Goal: Check status: Check status

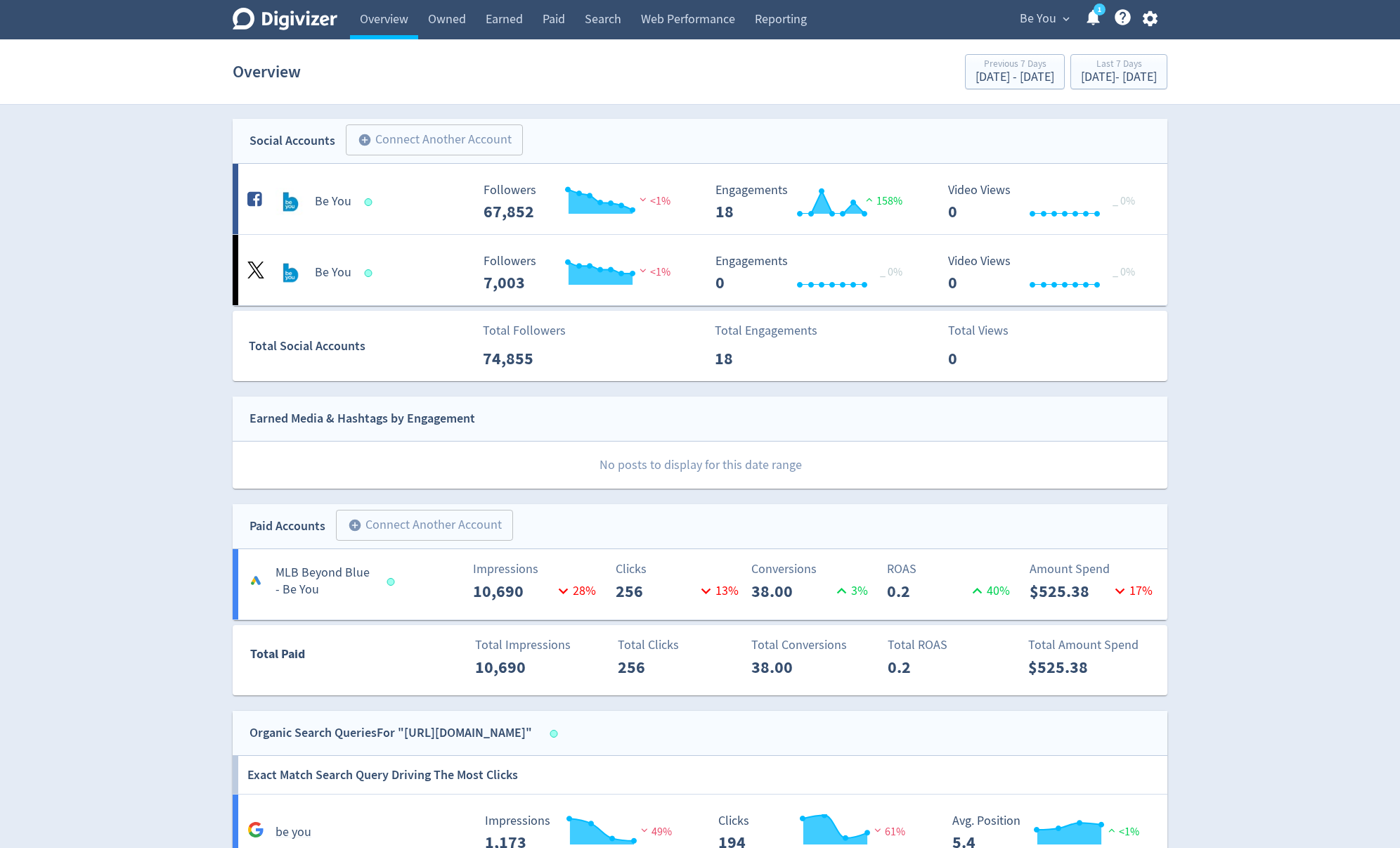
click at [1062, 14] on span "expand_more" at bounding box center [1066, 19] width 13 height 13
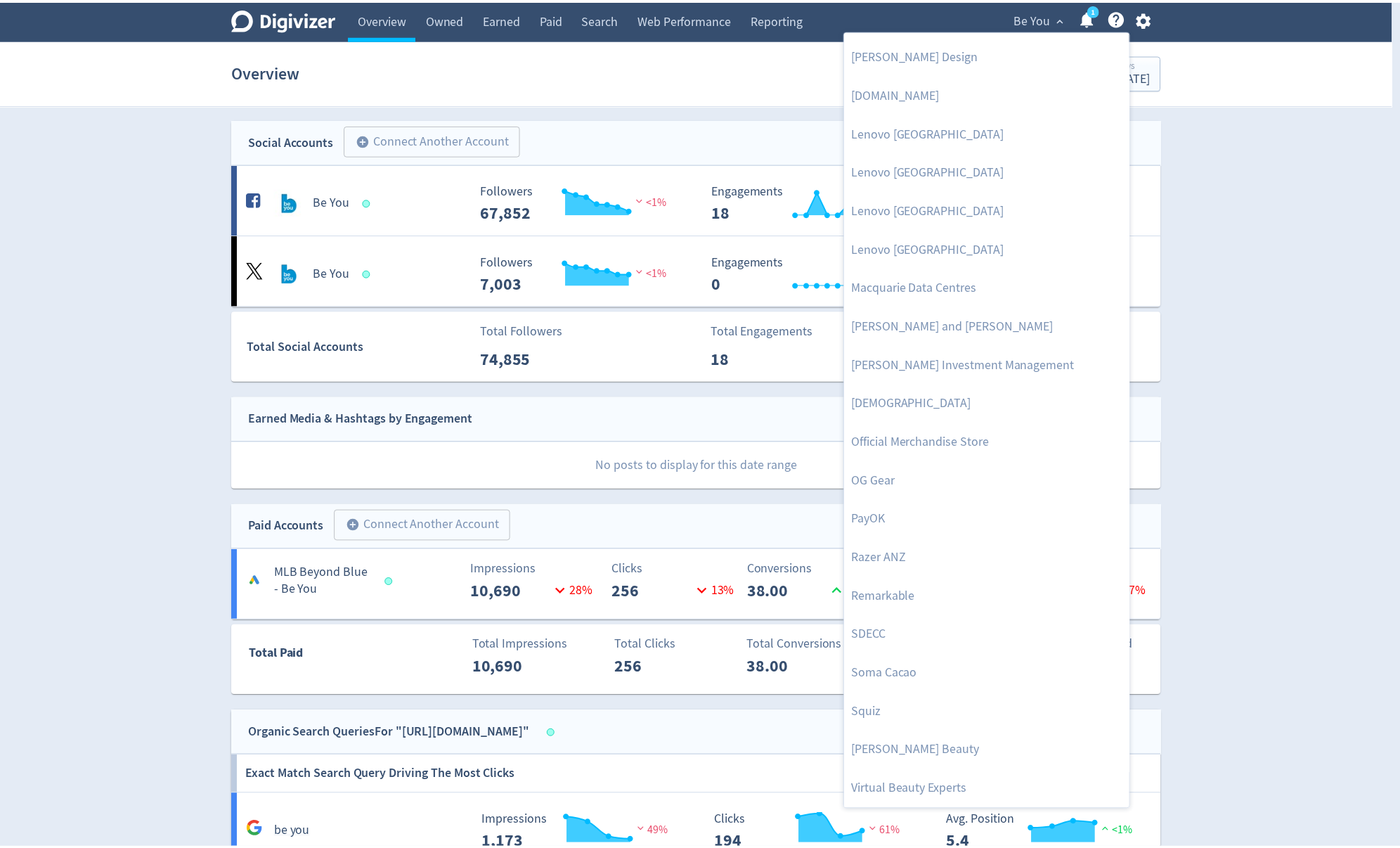
scroll to position [1270, 0]
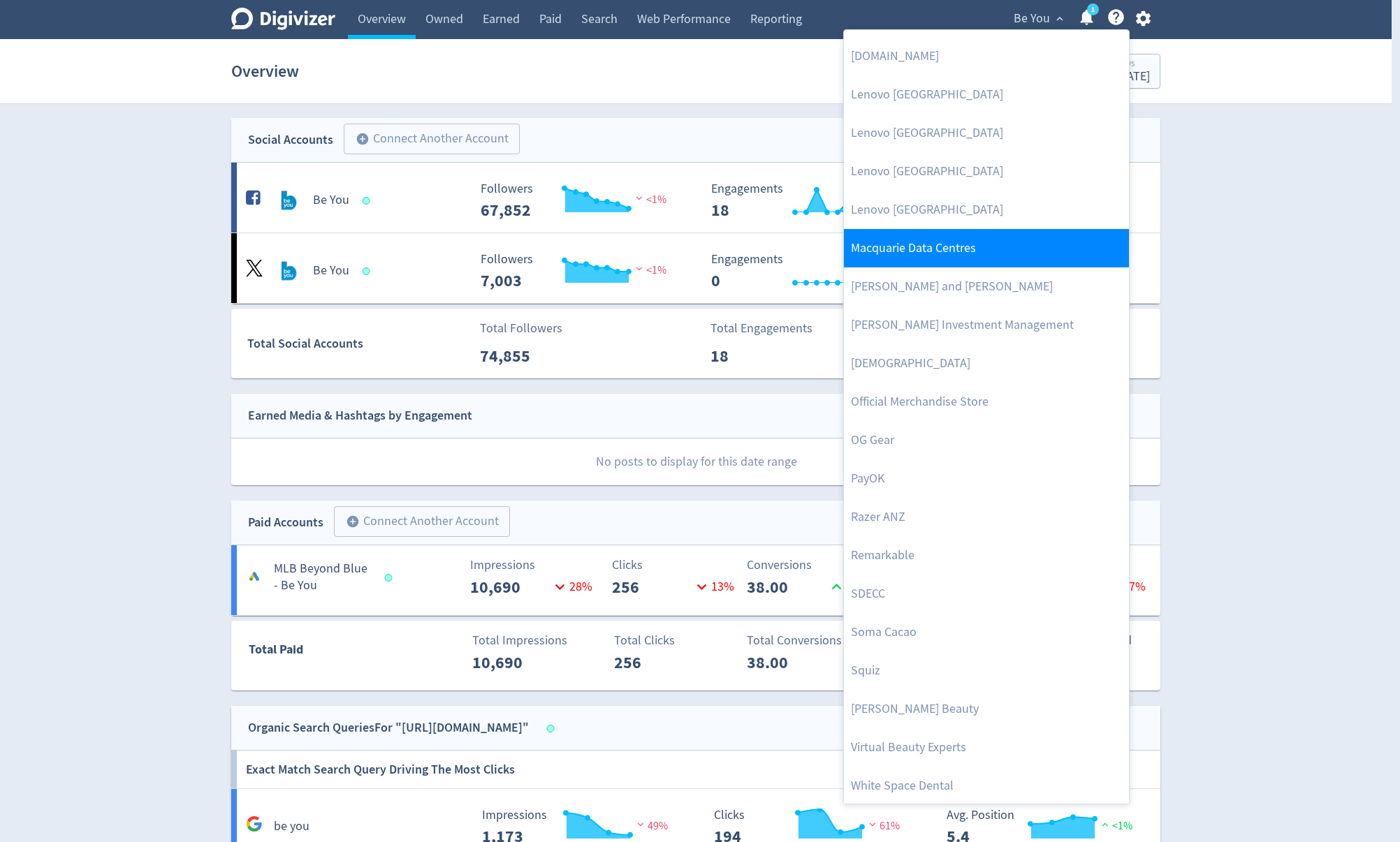
click at [967, 256] on link "Macquarie Data Centres" at bounding box center [986, 248] width 285 height 38
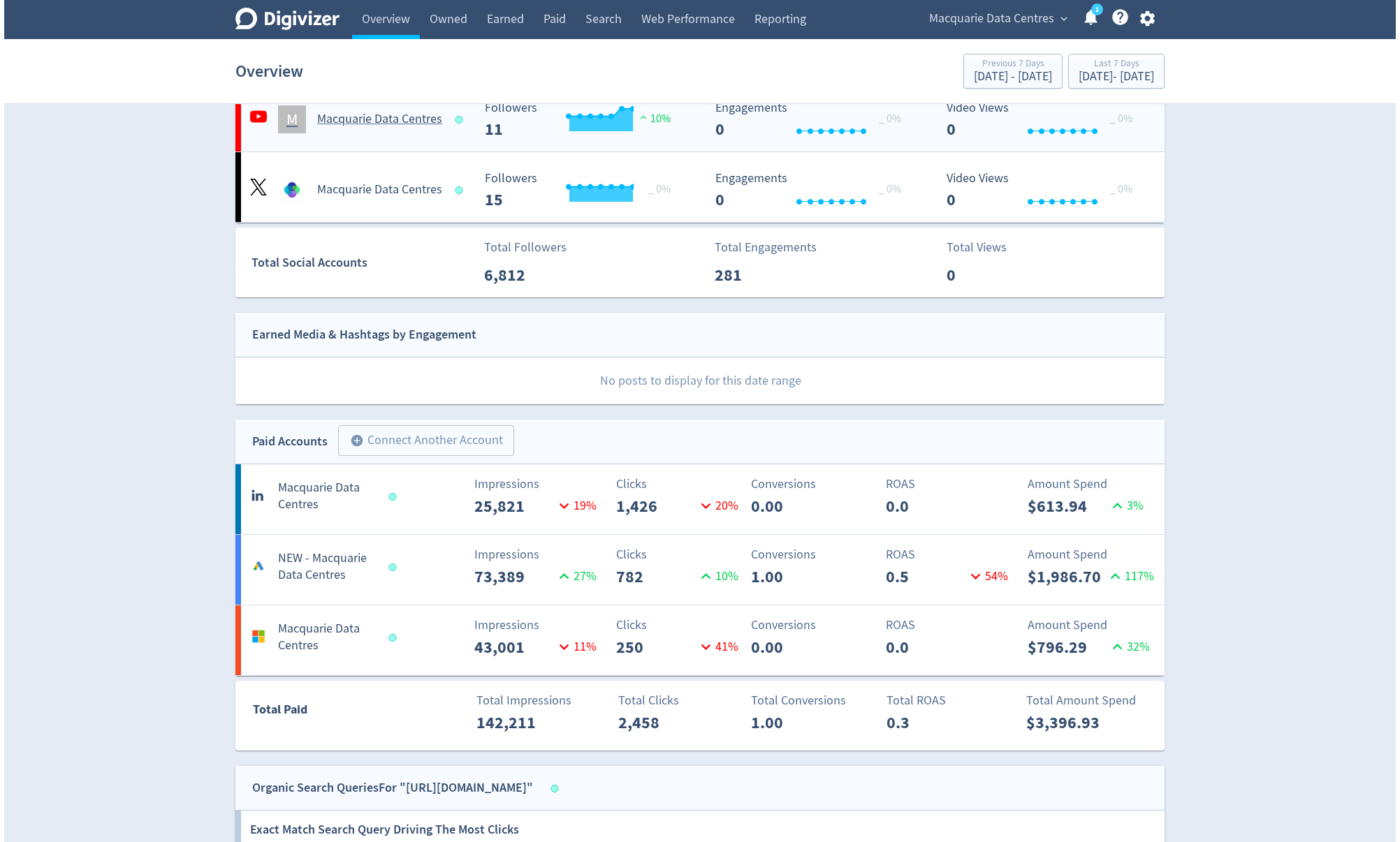
scroll to position [223, 0]
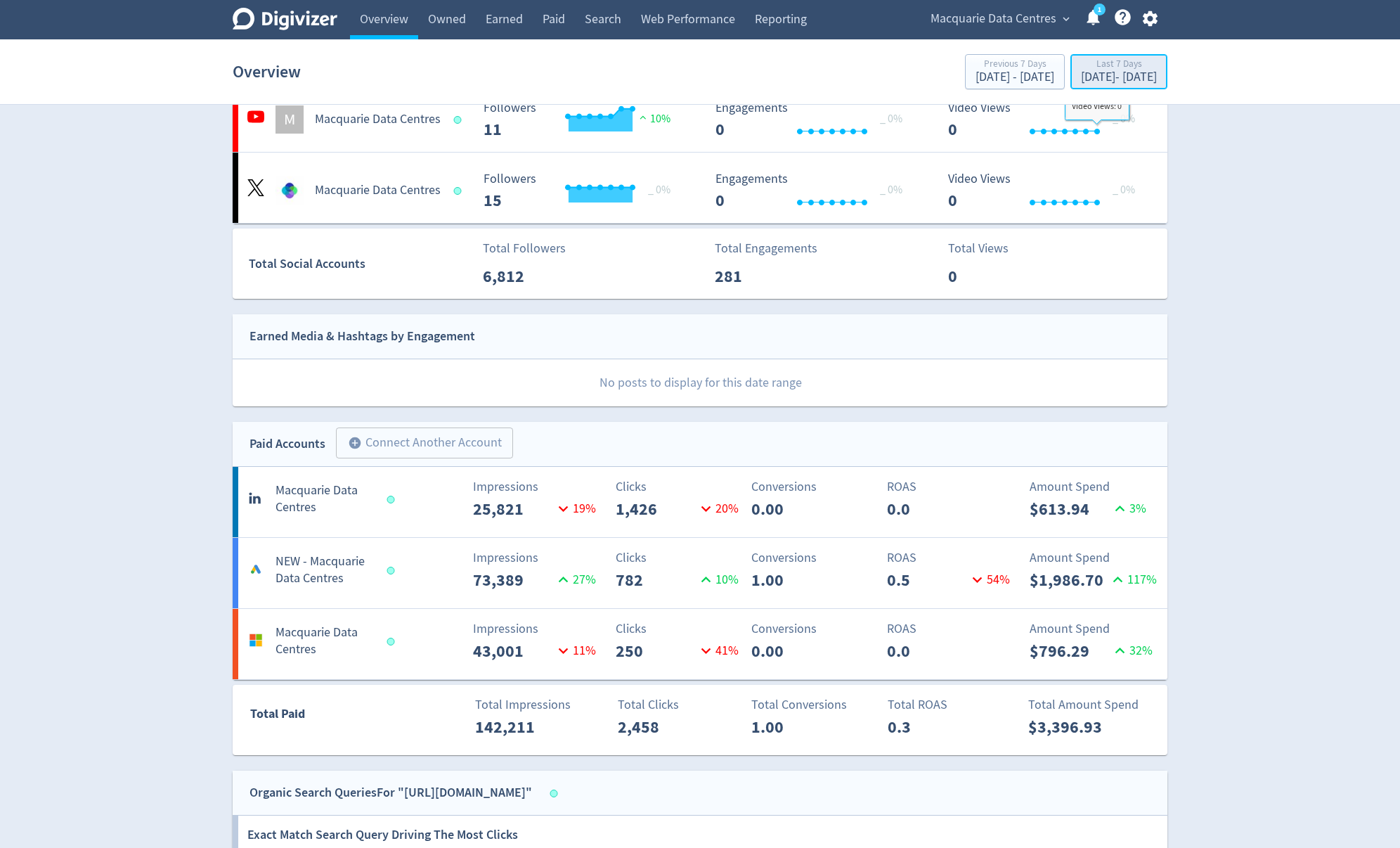
click at [1112, 73] on div "[DATE] - [DATE]" at bounding box center [1119, 78] width 76 height 13
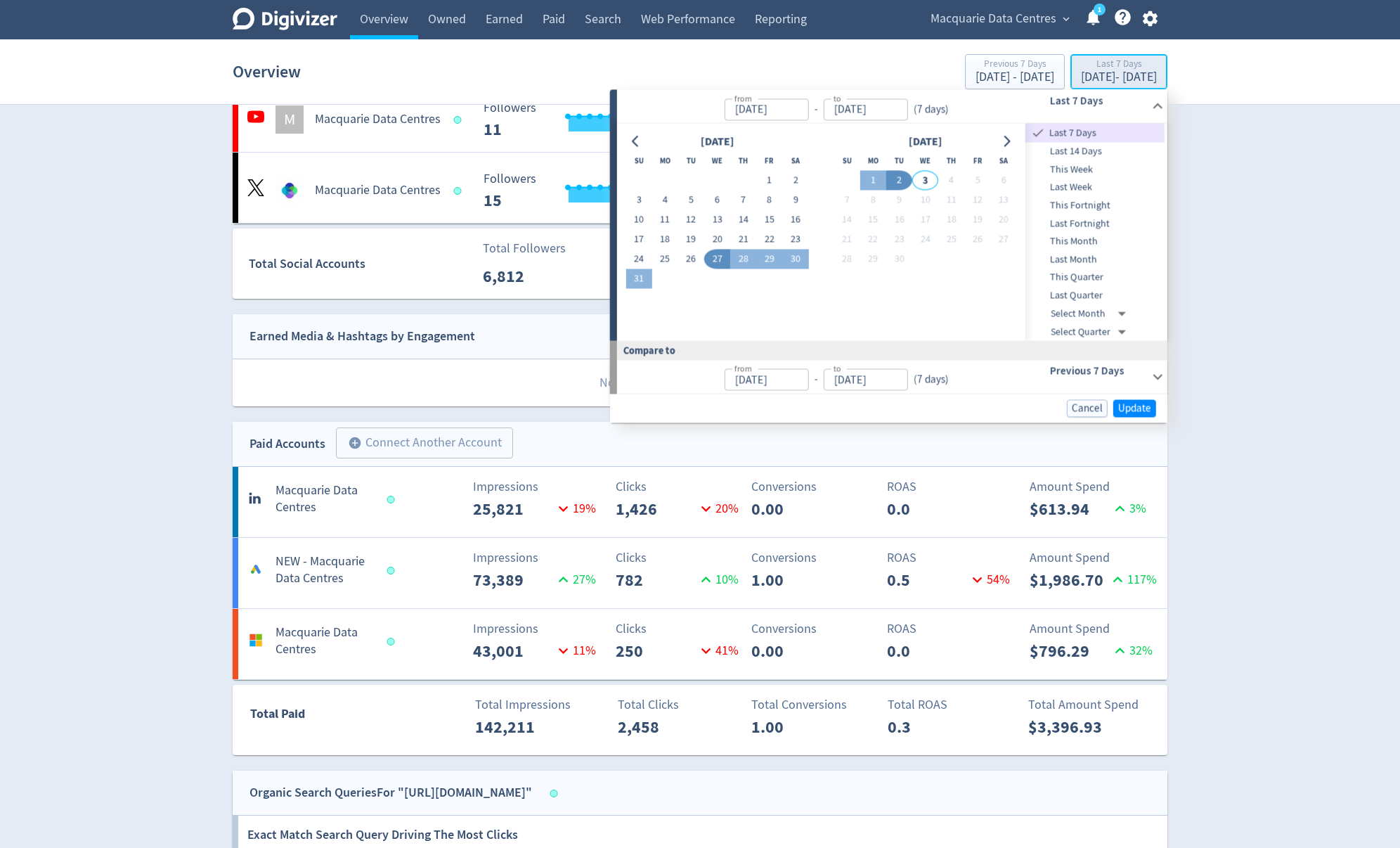
type input "[DATE]"
click at [1069, 257] on span "Last Month" at bounding box center [1095, 259] width 140 height 15
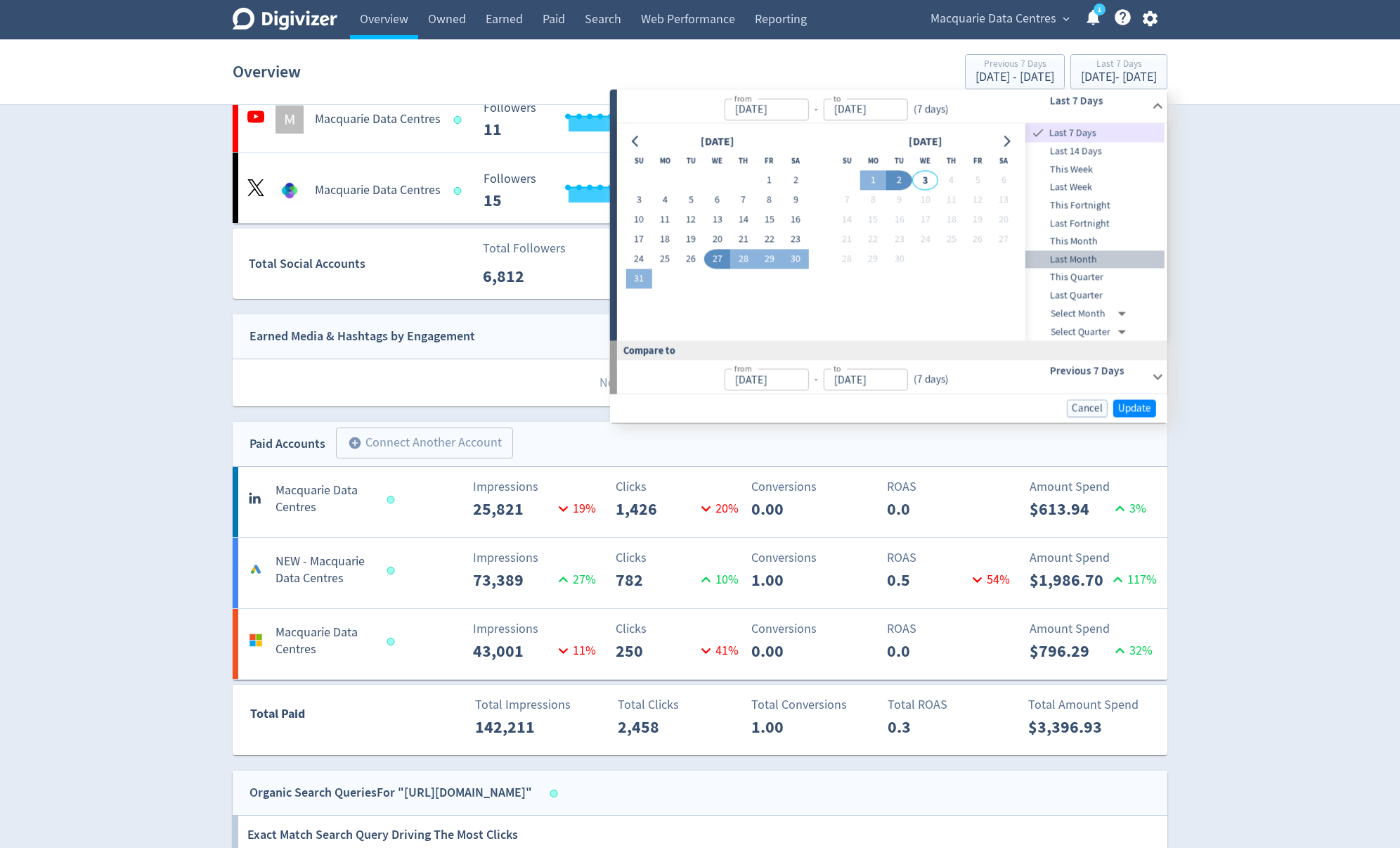
type input "[DATE]"
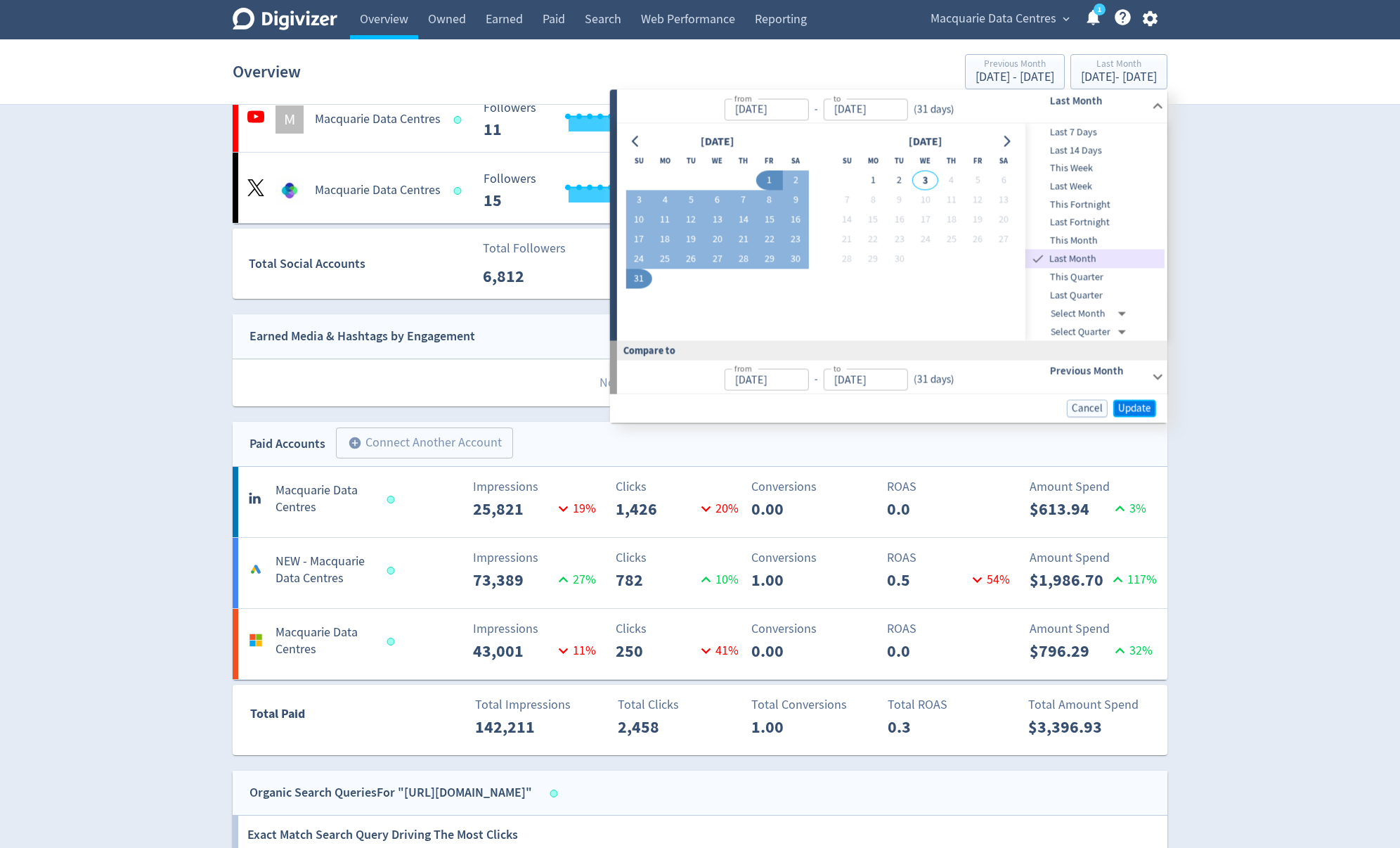
click at [1139, 400] on button "Update" at bounding box center [1134, 408] width 42 height 18
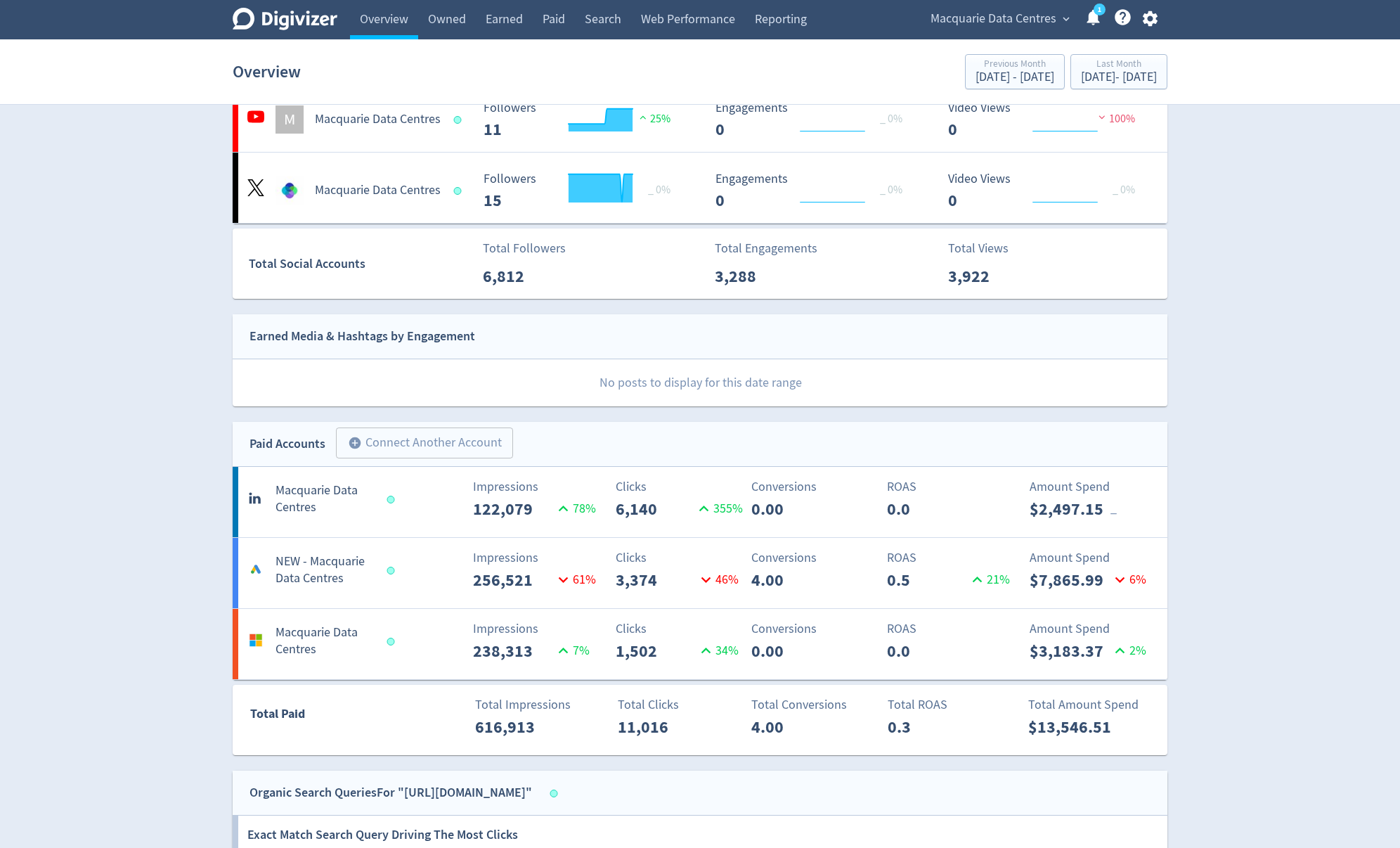
click at [1039, 26] on span "Macquarie Data Centres" at bounding box center [993, 19] width 126 height 22
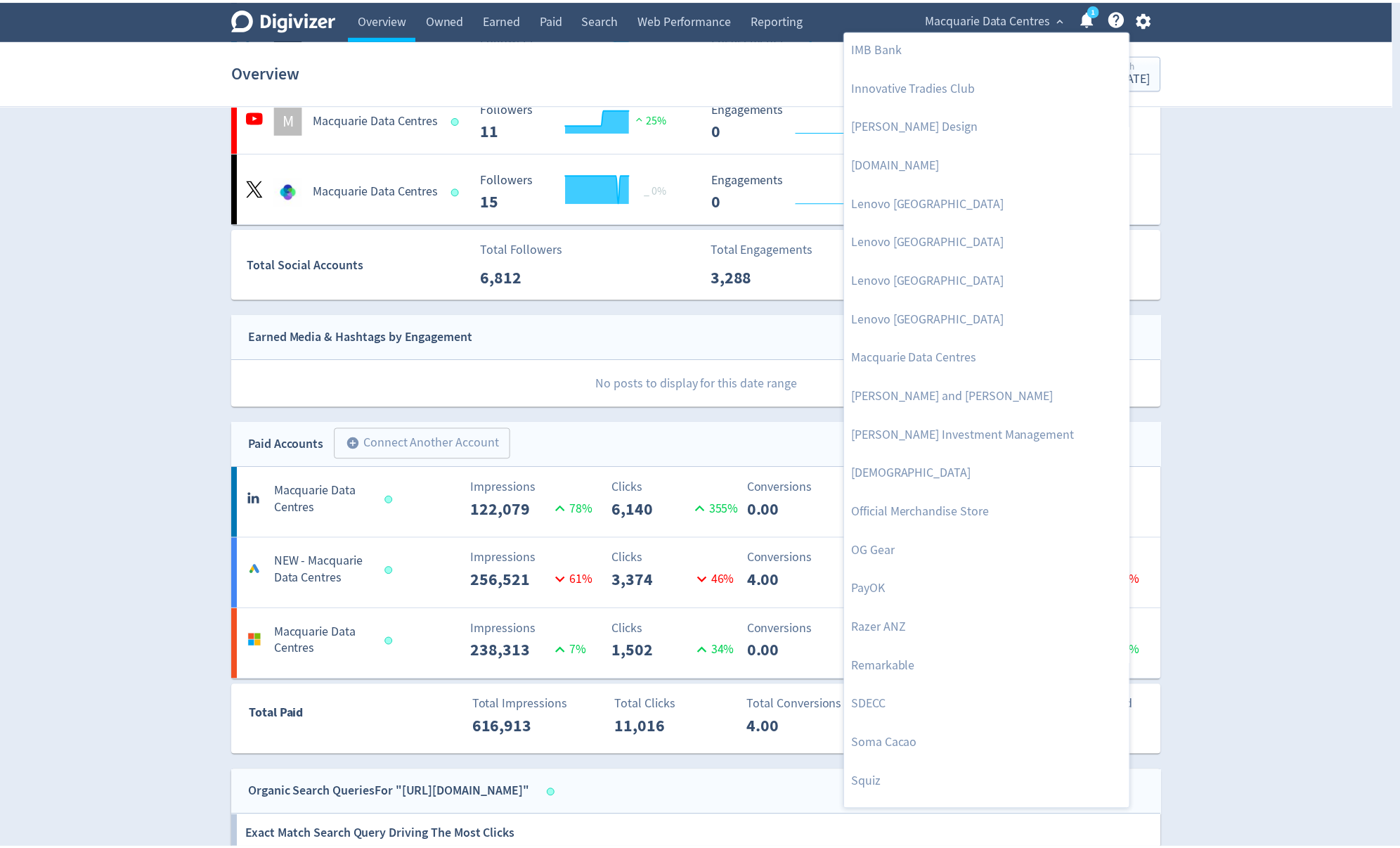
scroll to position [1270, 0]
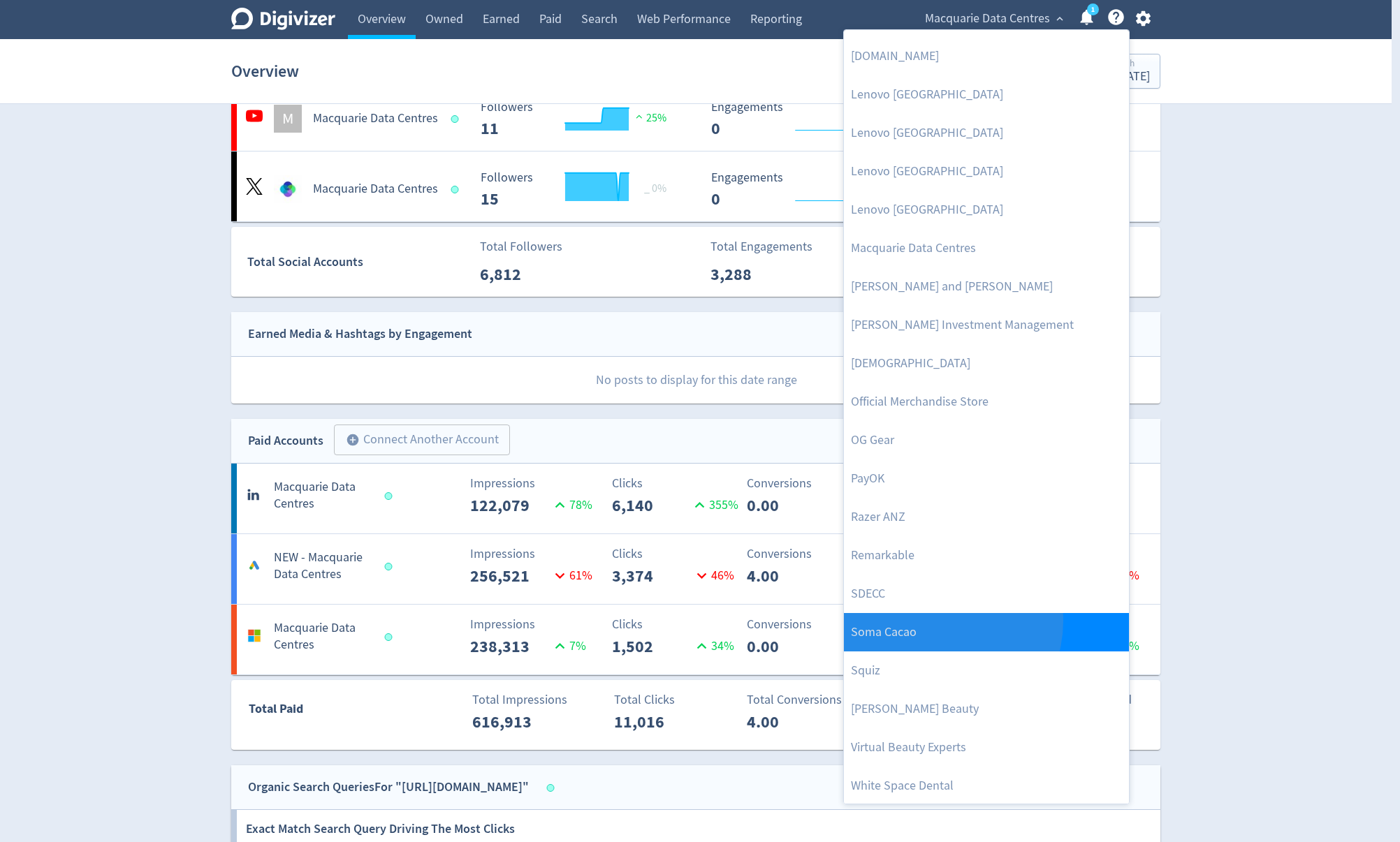
click at [935, 620] on link "Soma Cacao" at bounding box center [986, 632] width 285 height 38
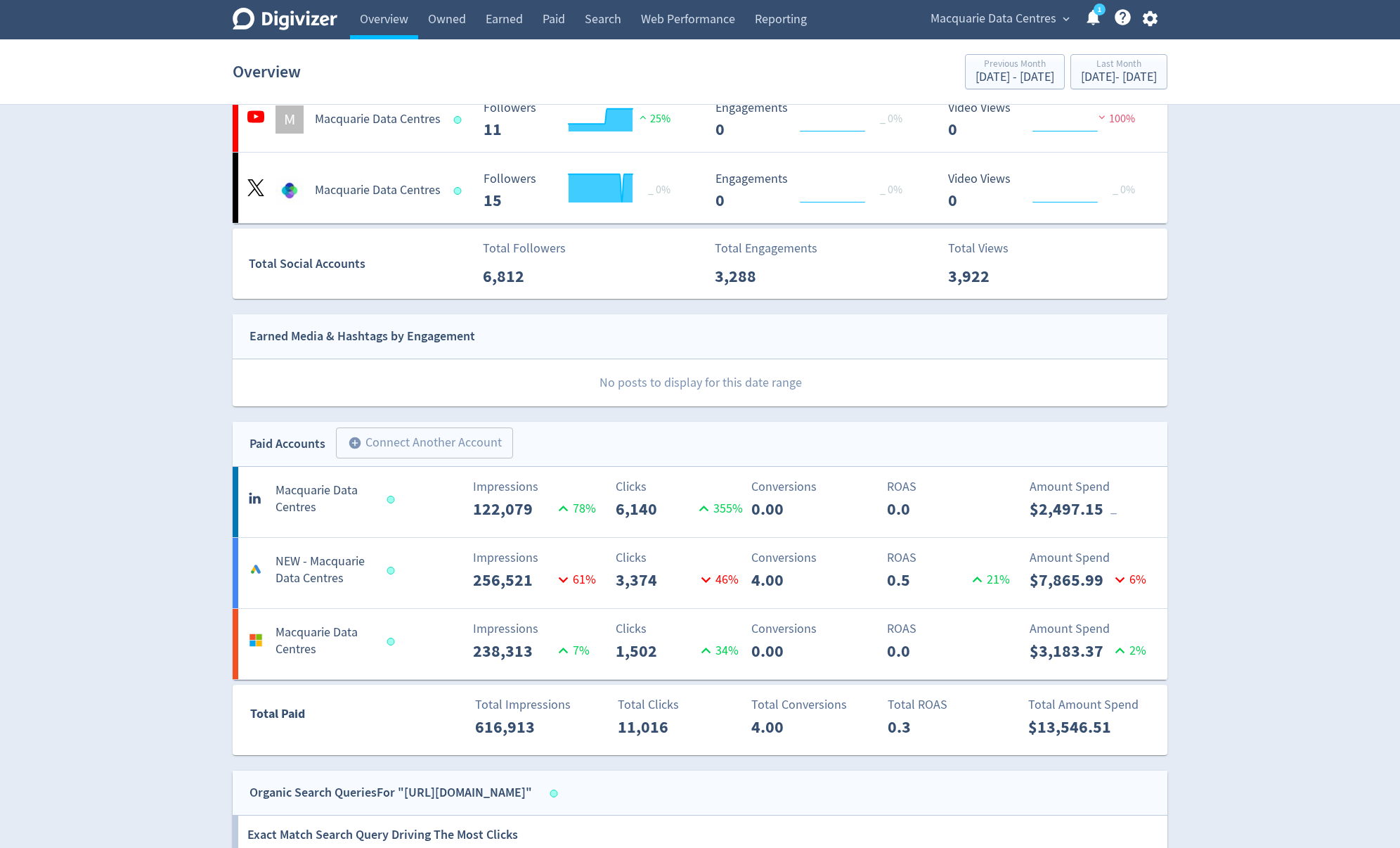
scroll to position [0, 0]
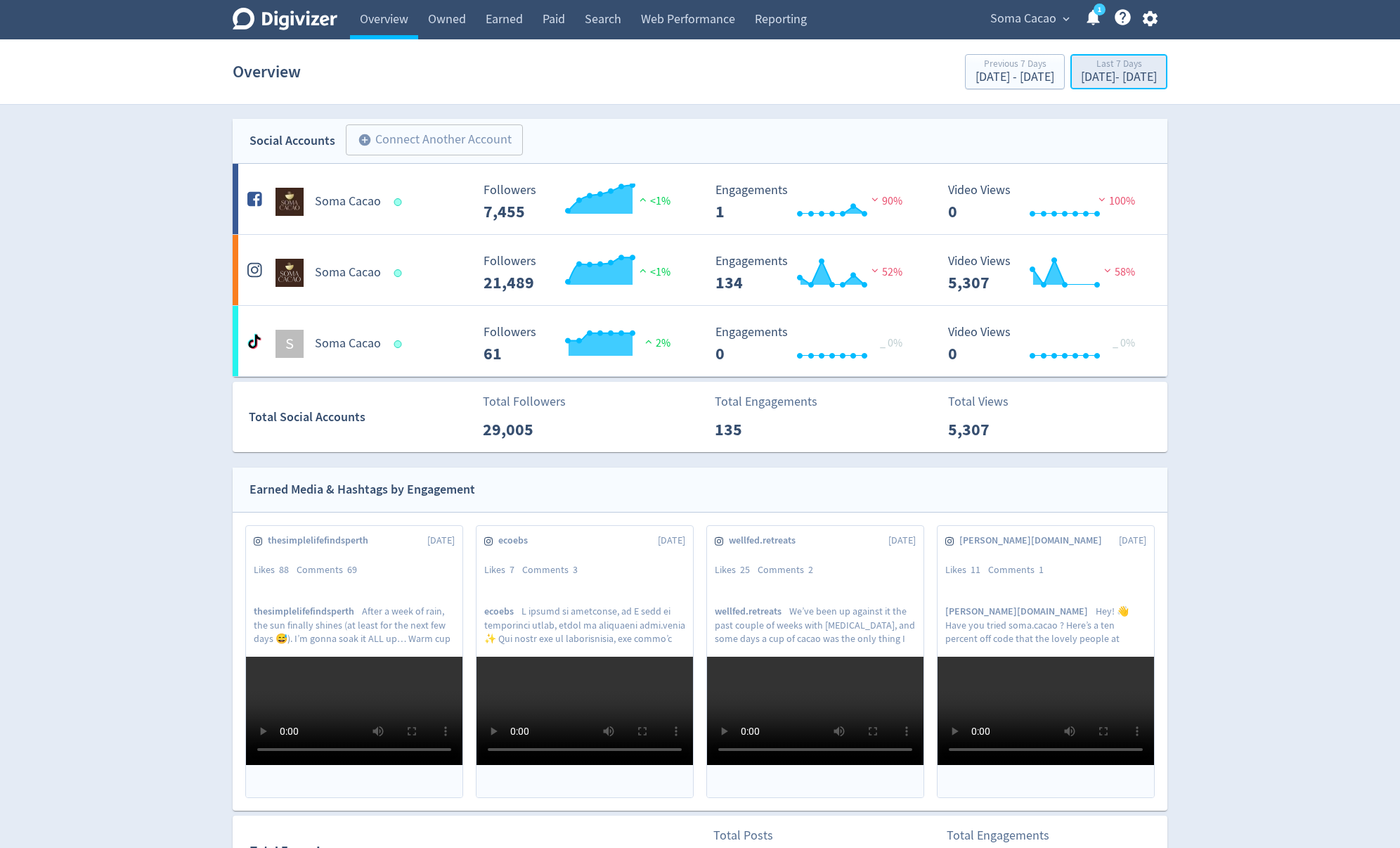
click at [1127, 59] on div "Last 7 Days" at bounding box center [1119, 65] width 76 height 12
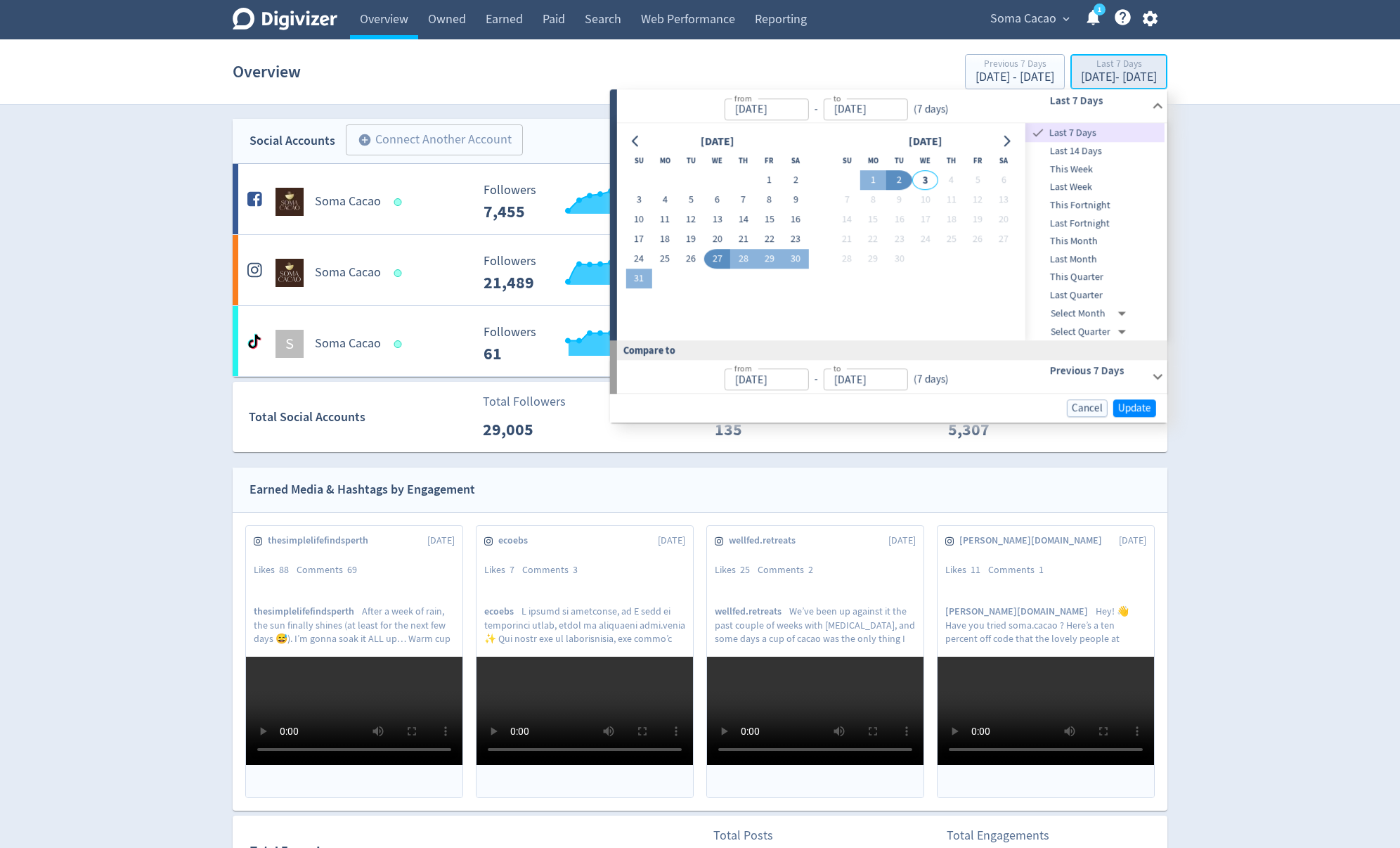
type input "[DATE]"
click at [1099, 258] on span "Last Month" at bounding box center [1095, 259] width 140 height 15
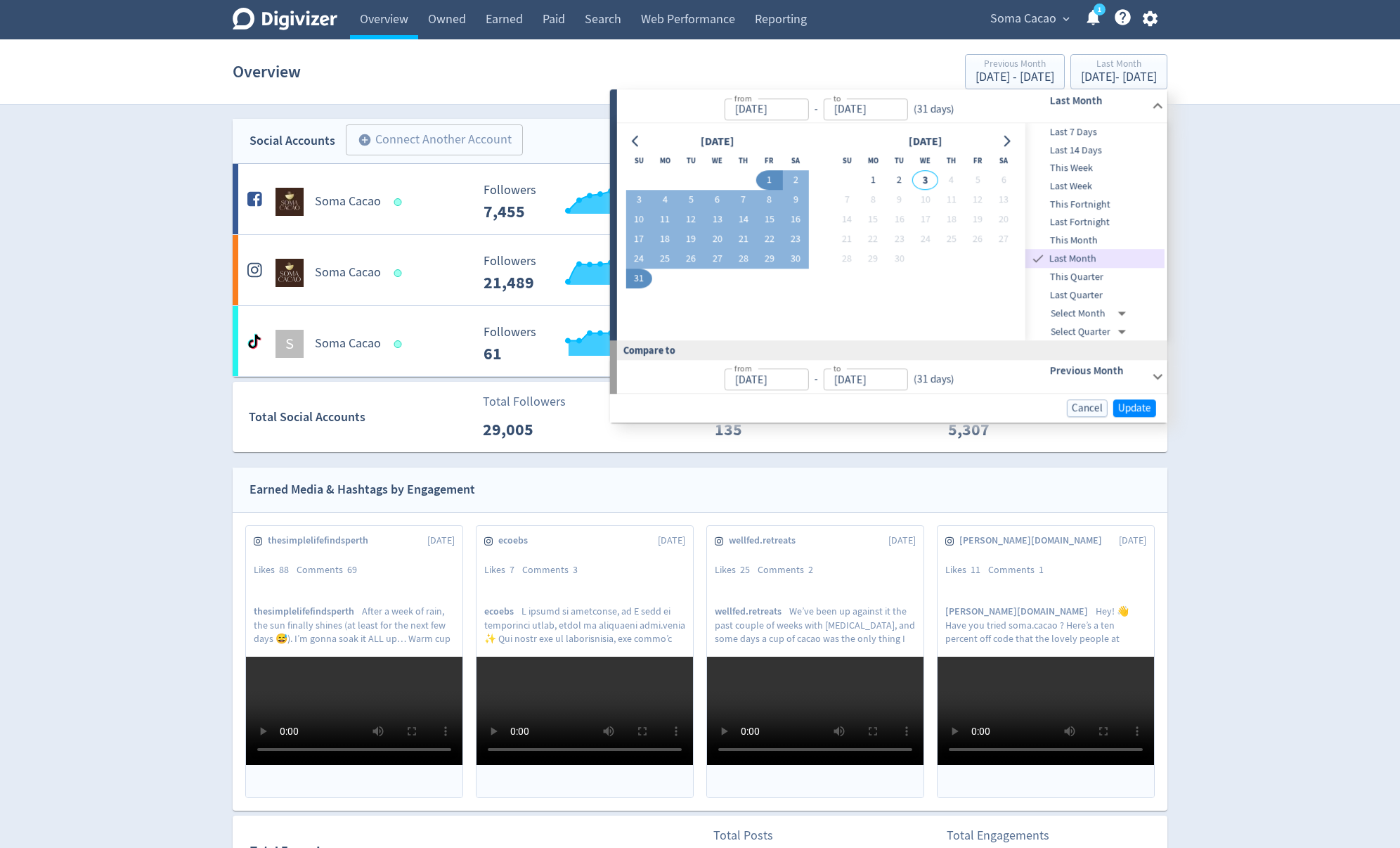
type input "[DATE]"
click at [1135, 403] on span "Update" at bounding box center [1135, 408] width 33 height 10
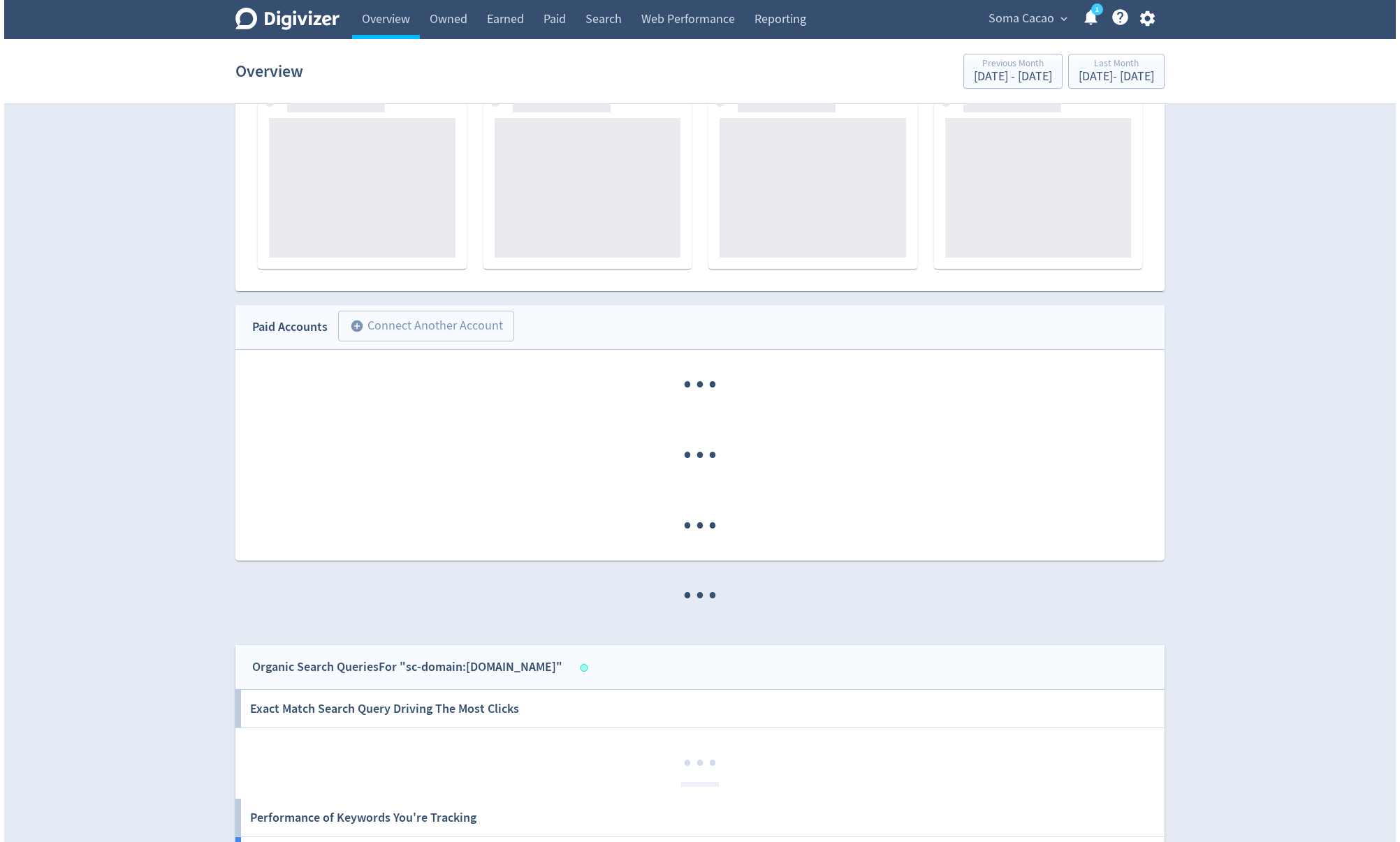
scroll to position [456, 0]
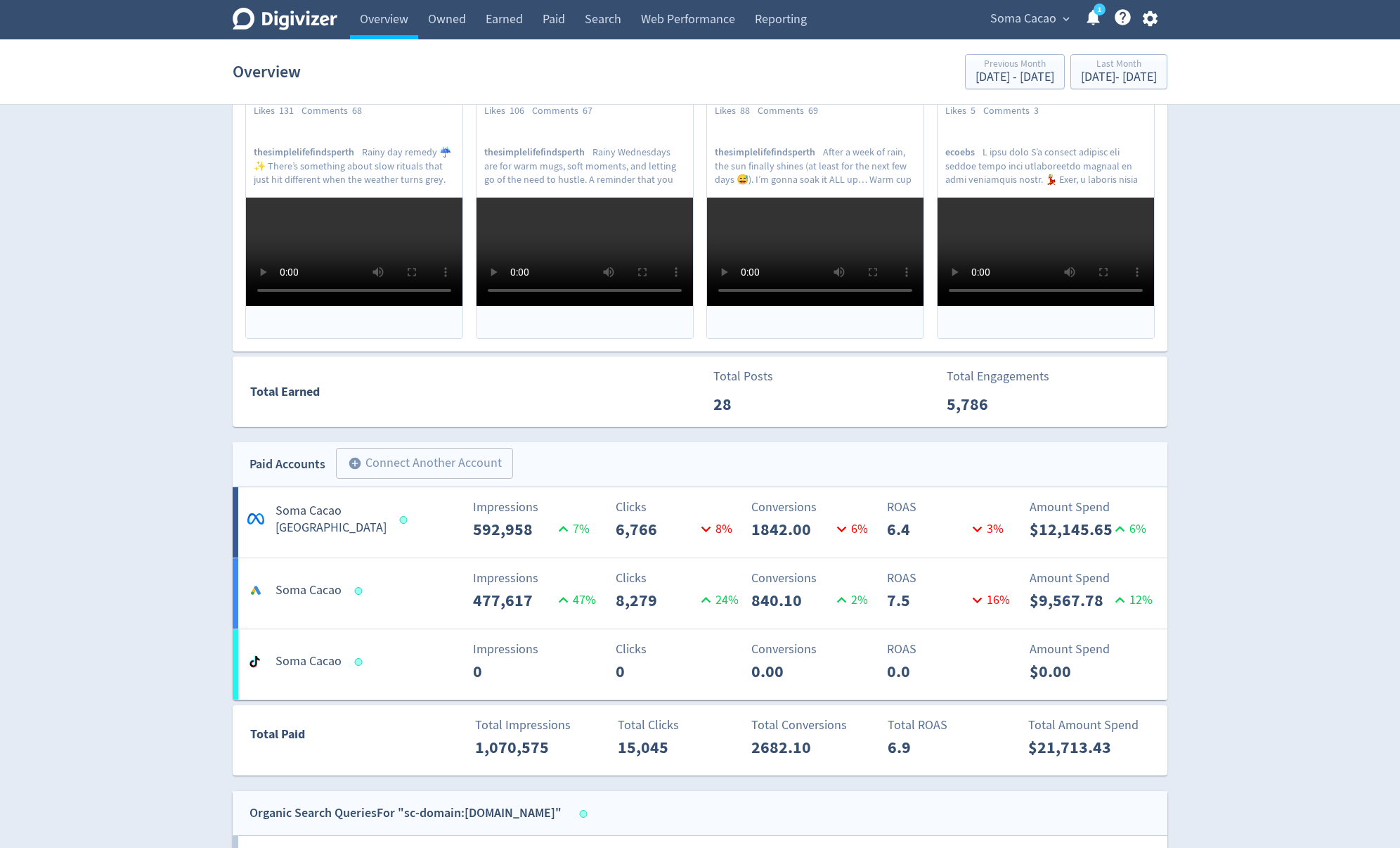
click at [1052, 22] on span "Soma Cacao" at bounding box center [1023, 19] width 66 height 22
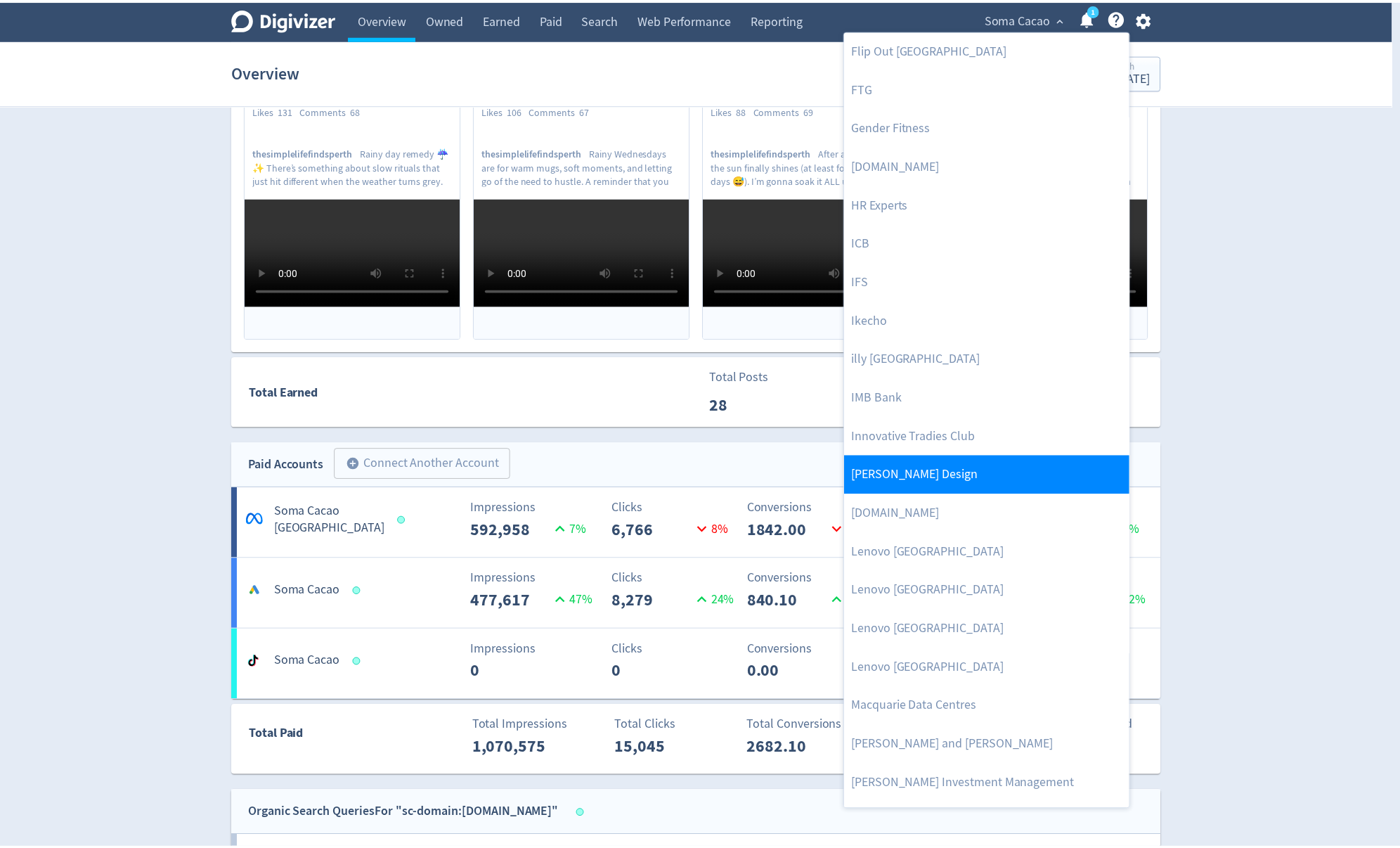
scroll to position [830, 0]
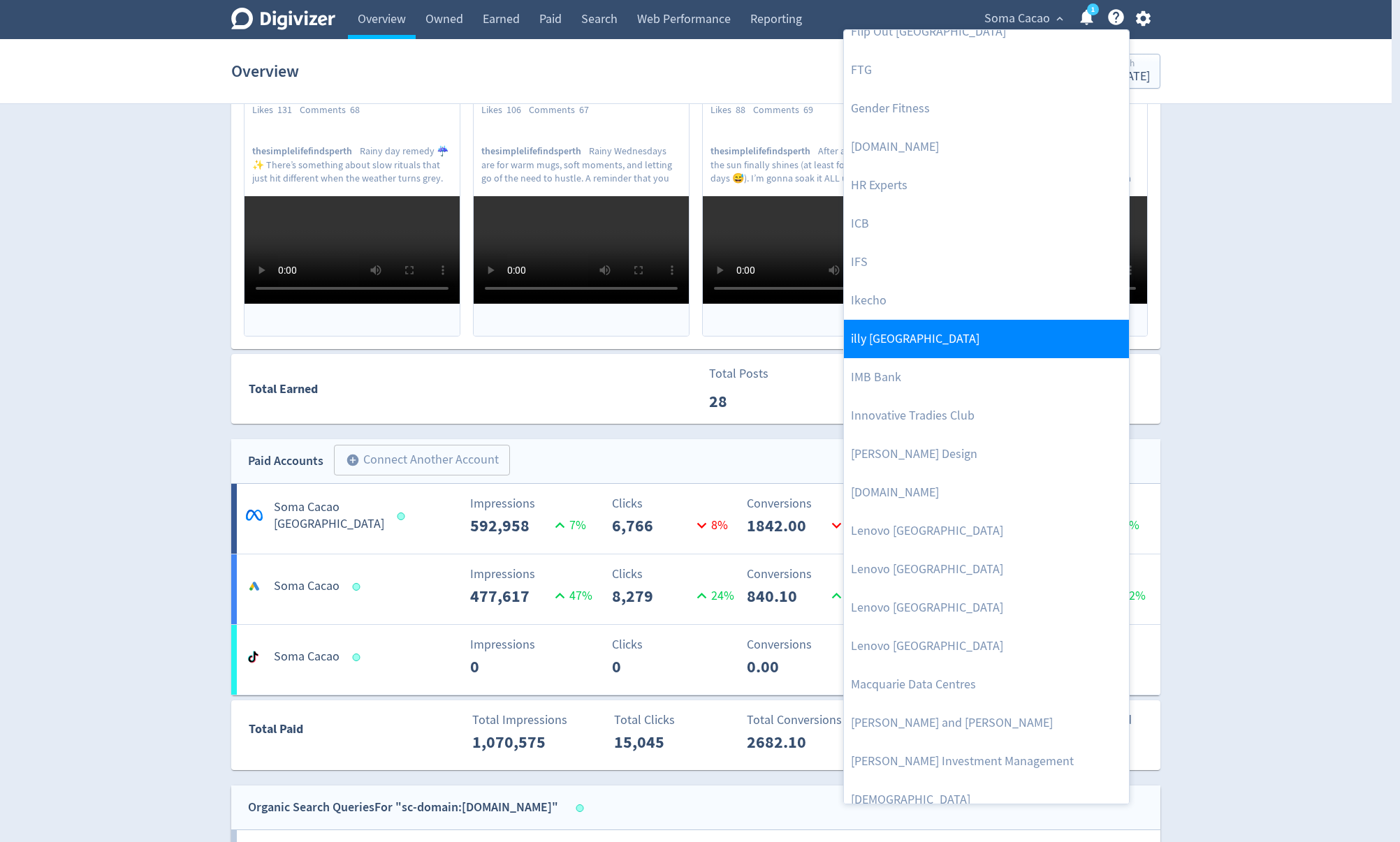
click at [940, 331] on link "illy [GEOGRAPHIC_DATA]" at bounding box center [986, 339] width 285 height 38
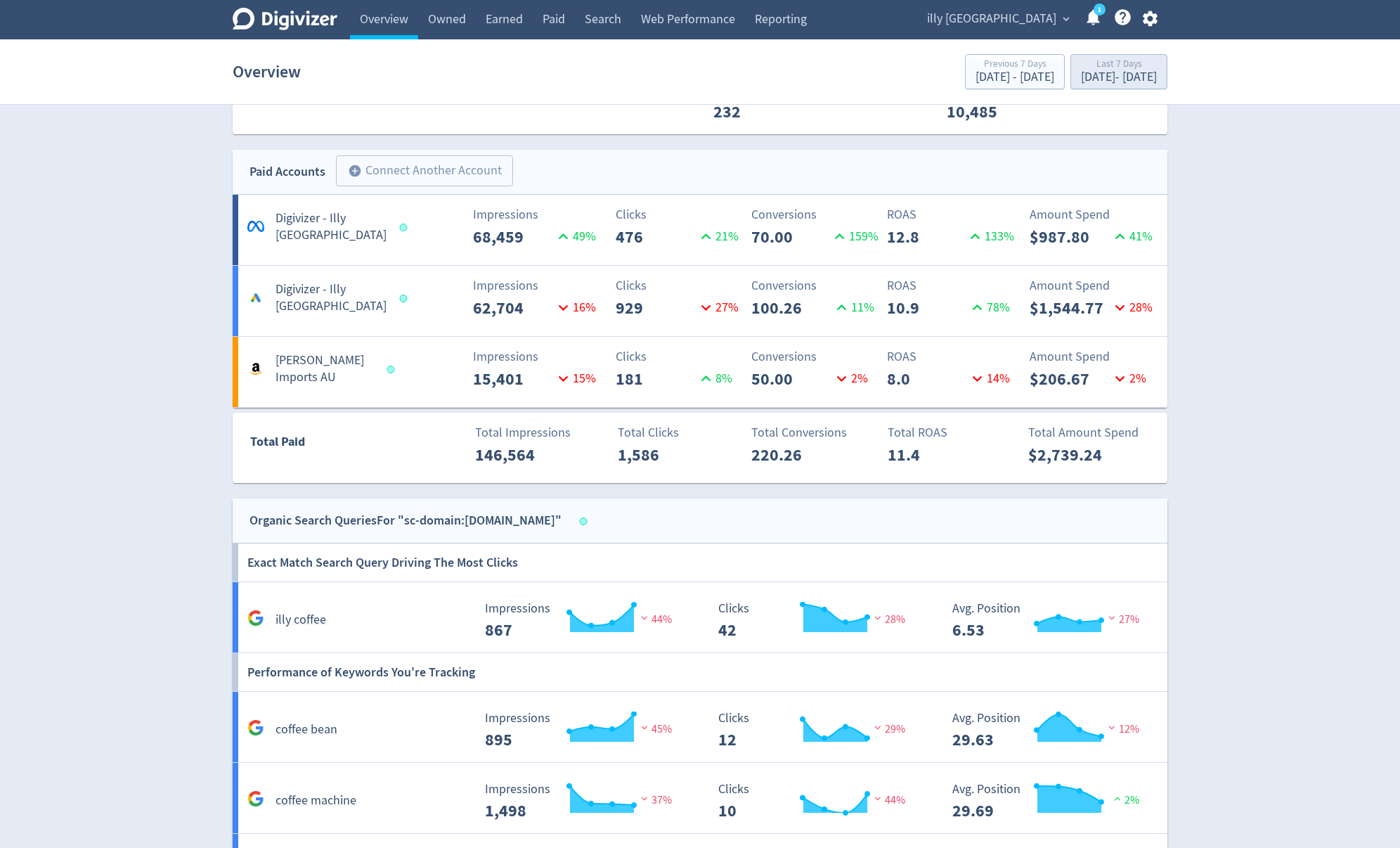
scroll to position [698, 0]
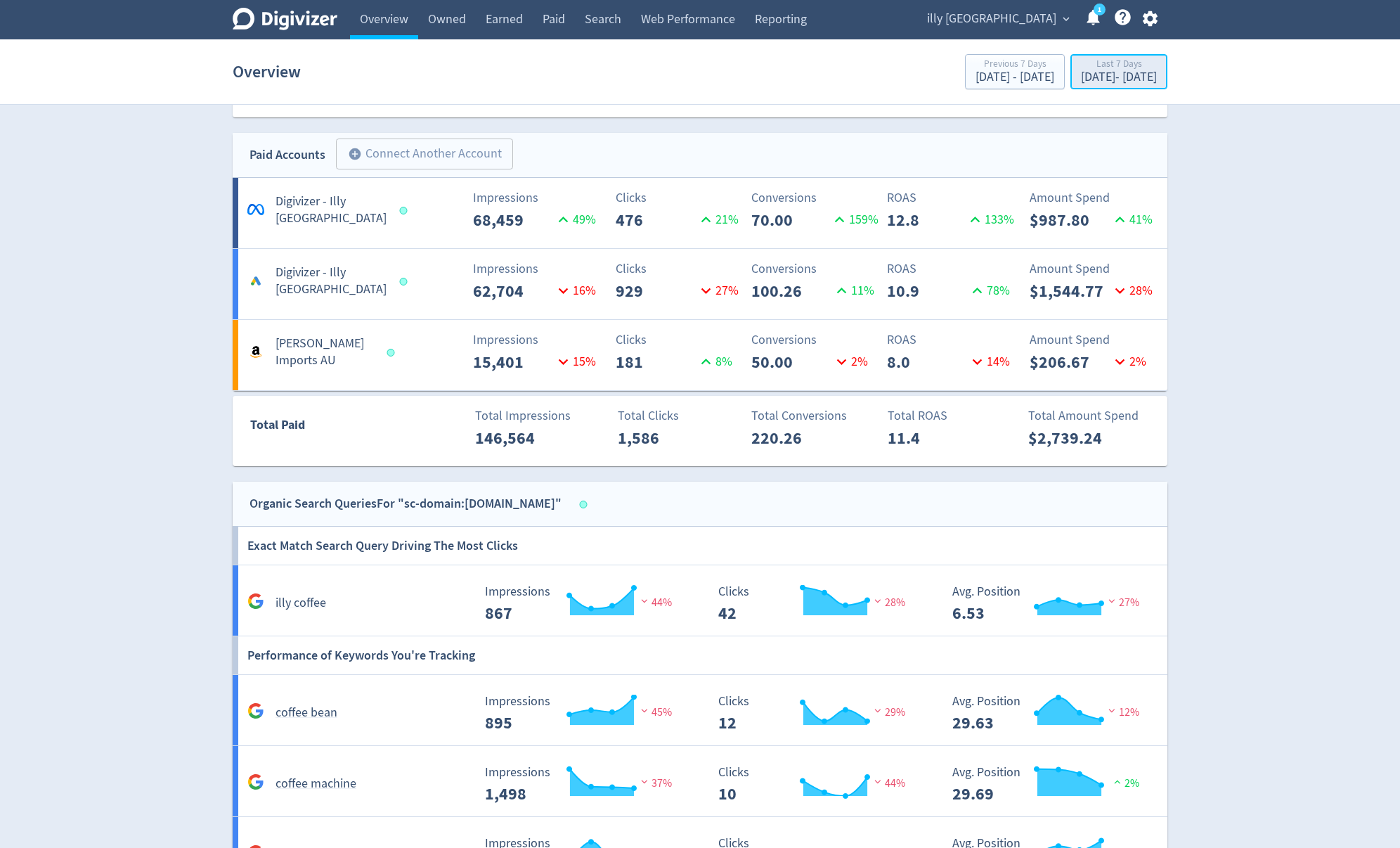
click at [1141, 73] on div "[DATE] - [DATE]" at bounding box center [1119, 78] width 76 height 13
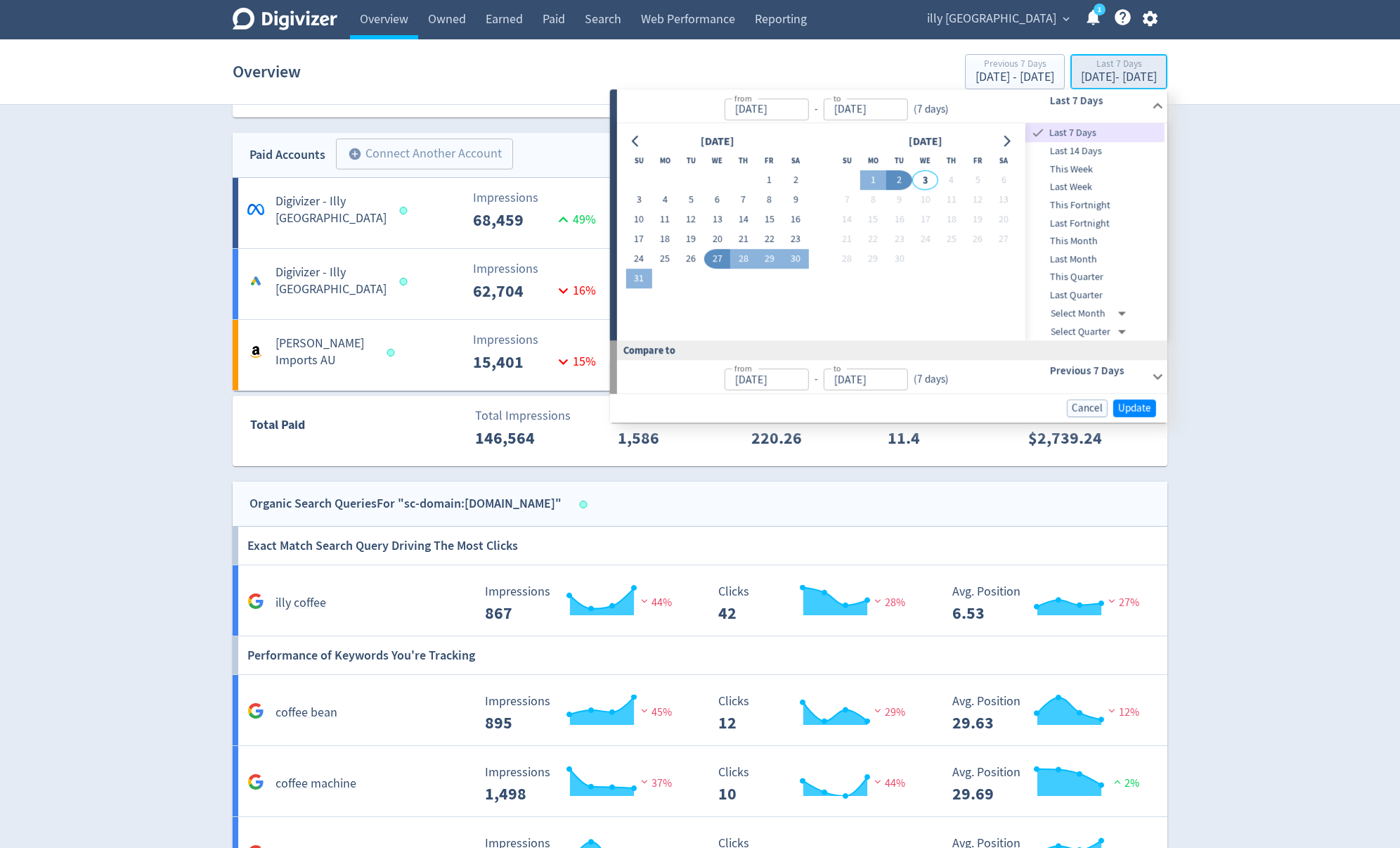
type input "[DATE]"
click at [1082, 262] on span "Last Month" at bounding box center [1095, 259] width 140 height 15
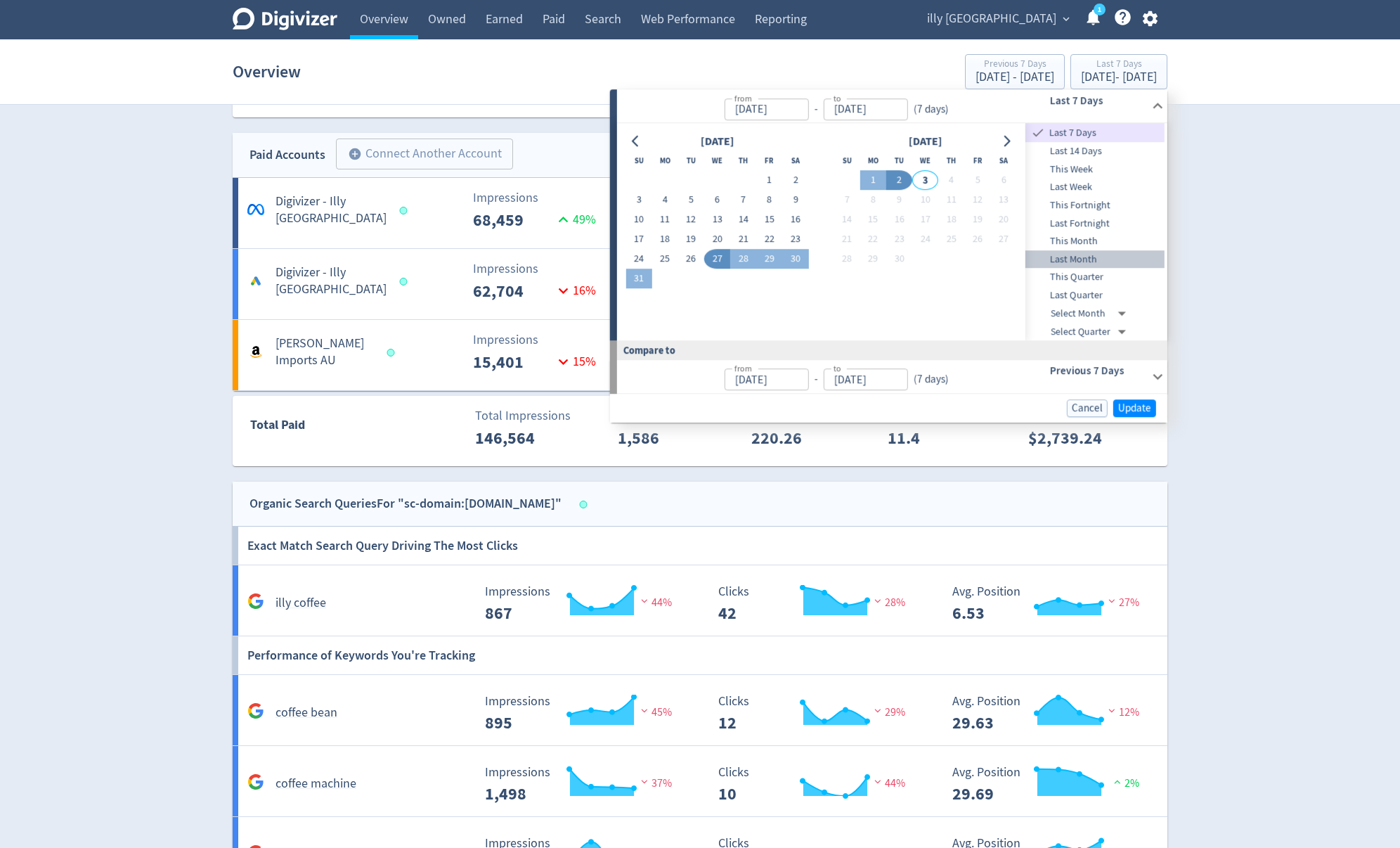
type input "[DATE]"
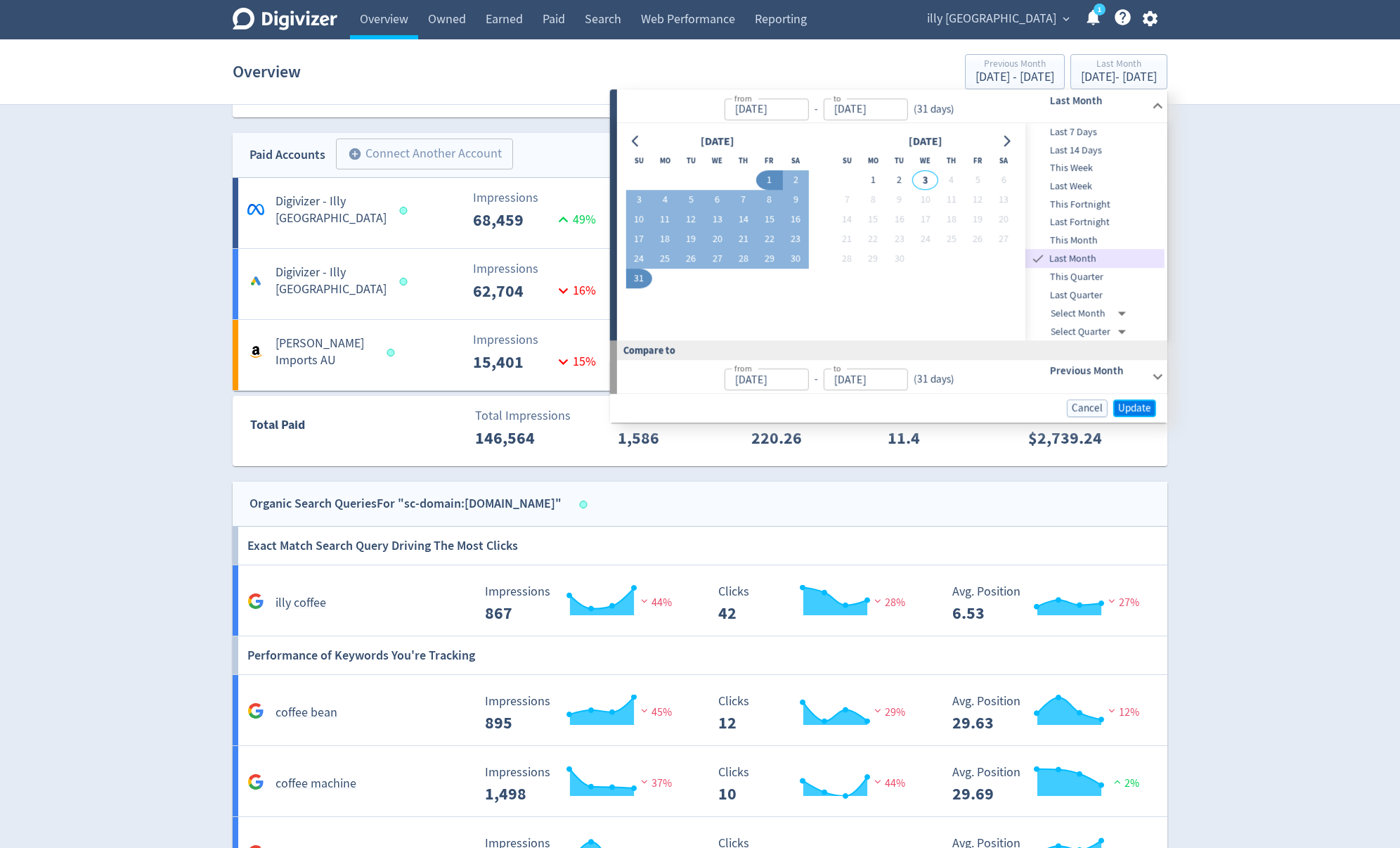
click at [1143, 403] on span "Update" at bounding box center [1135, 408] width 33 height 10
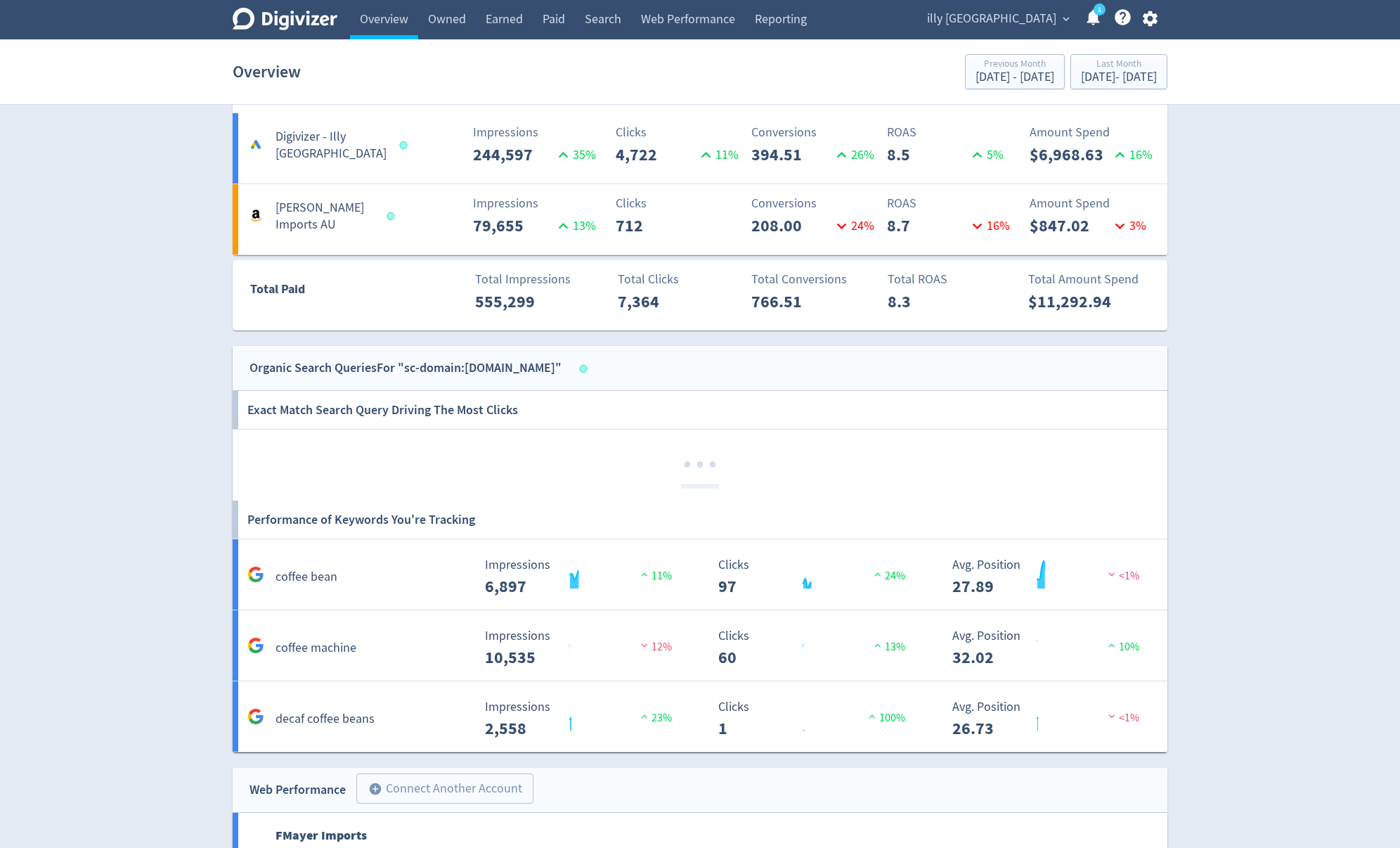
scroll to position [833, 0]
